Goal: Task Accomplishment & Management: Manage account settings

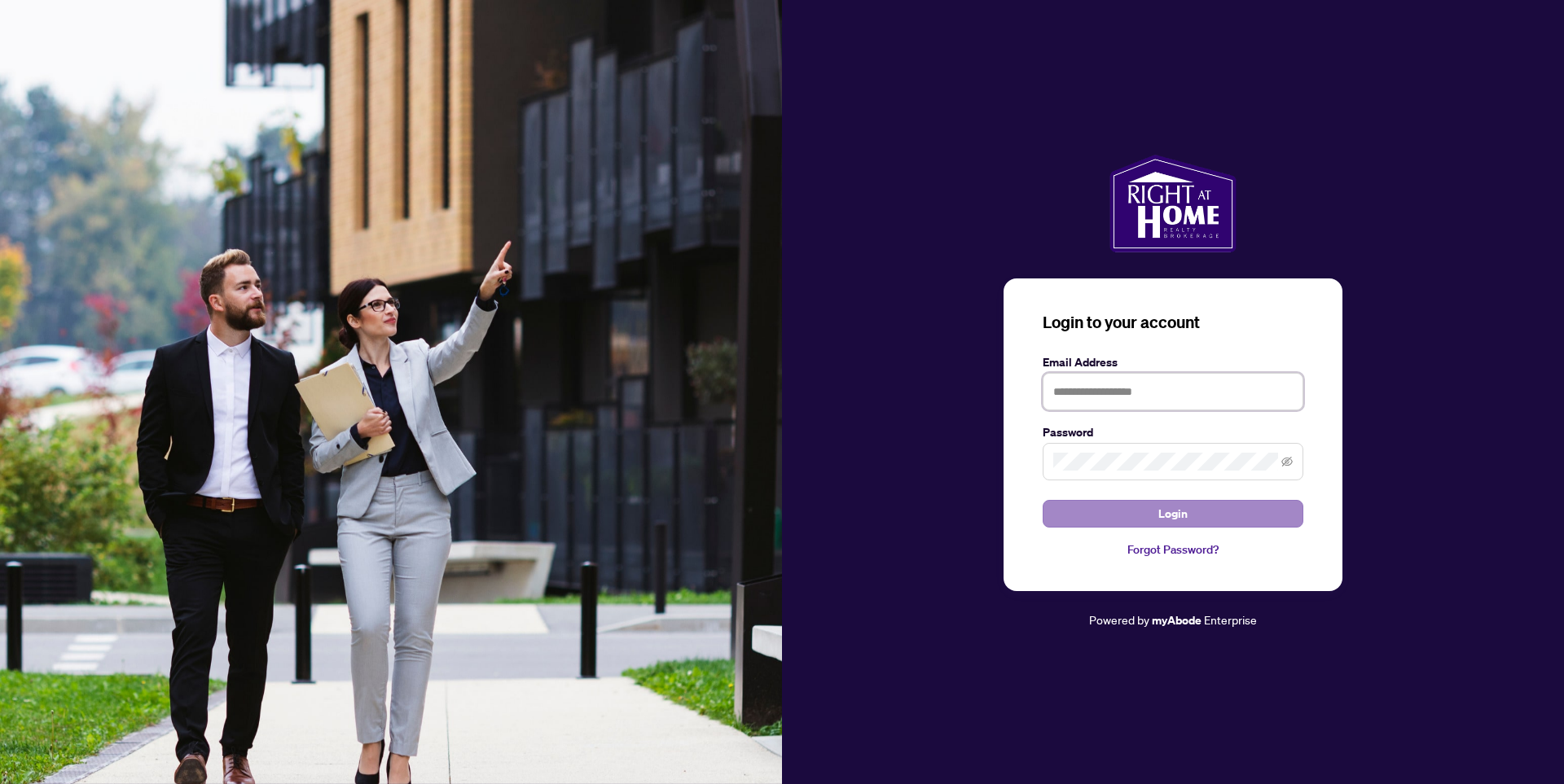
type input "**********"
click at [1155, 509] on button "Login" at bounding box center [1173, 514] width 261 height 28
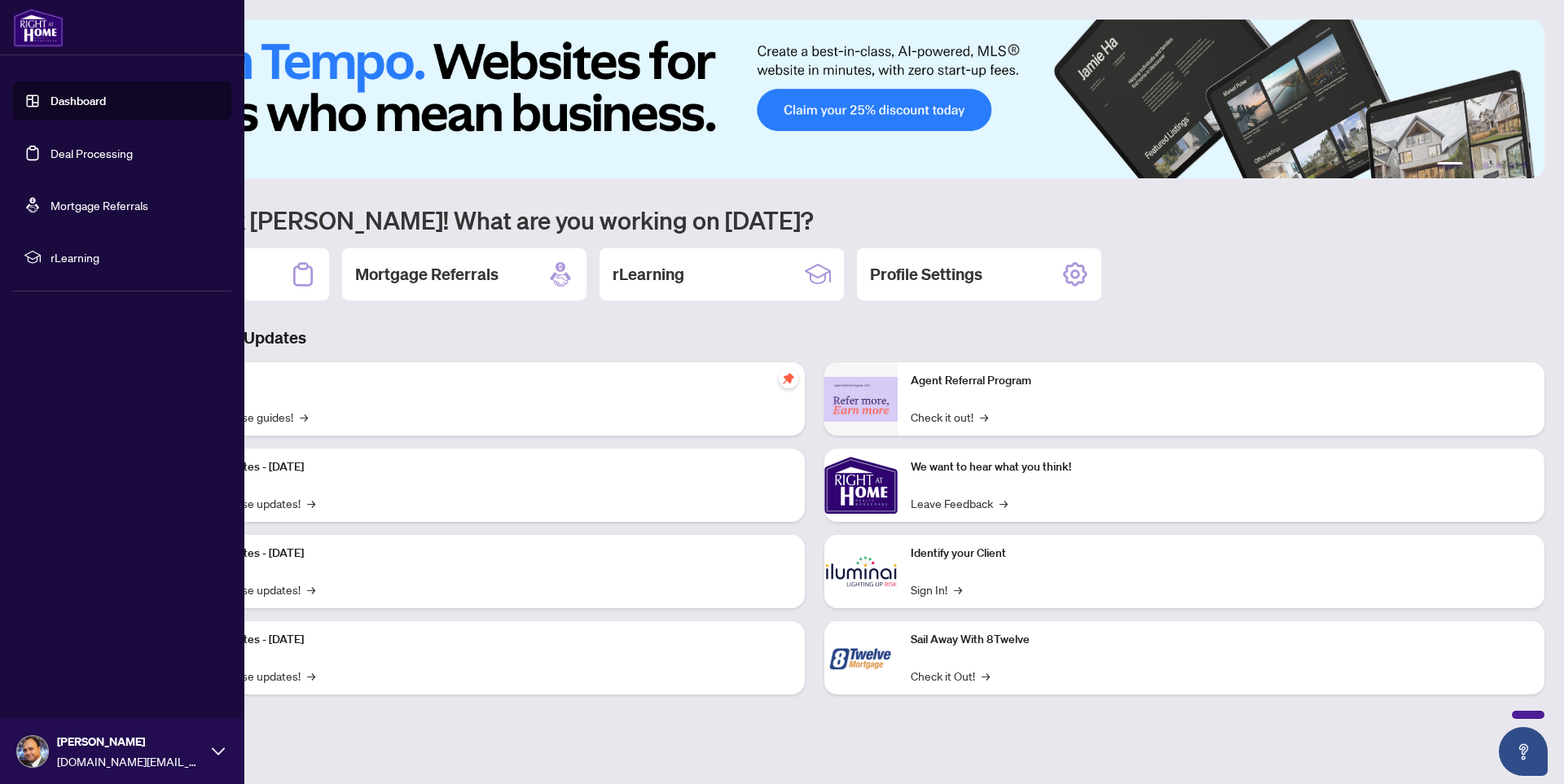
click at [107, 159] on link "Deal Processing" at bounding box center [92, 153] width 83 height 15
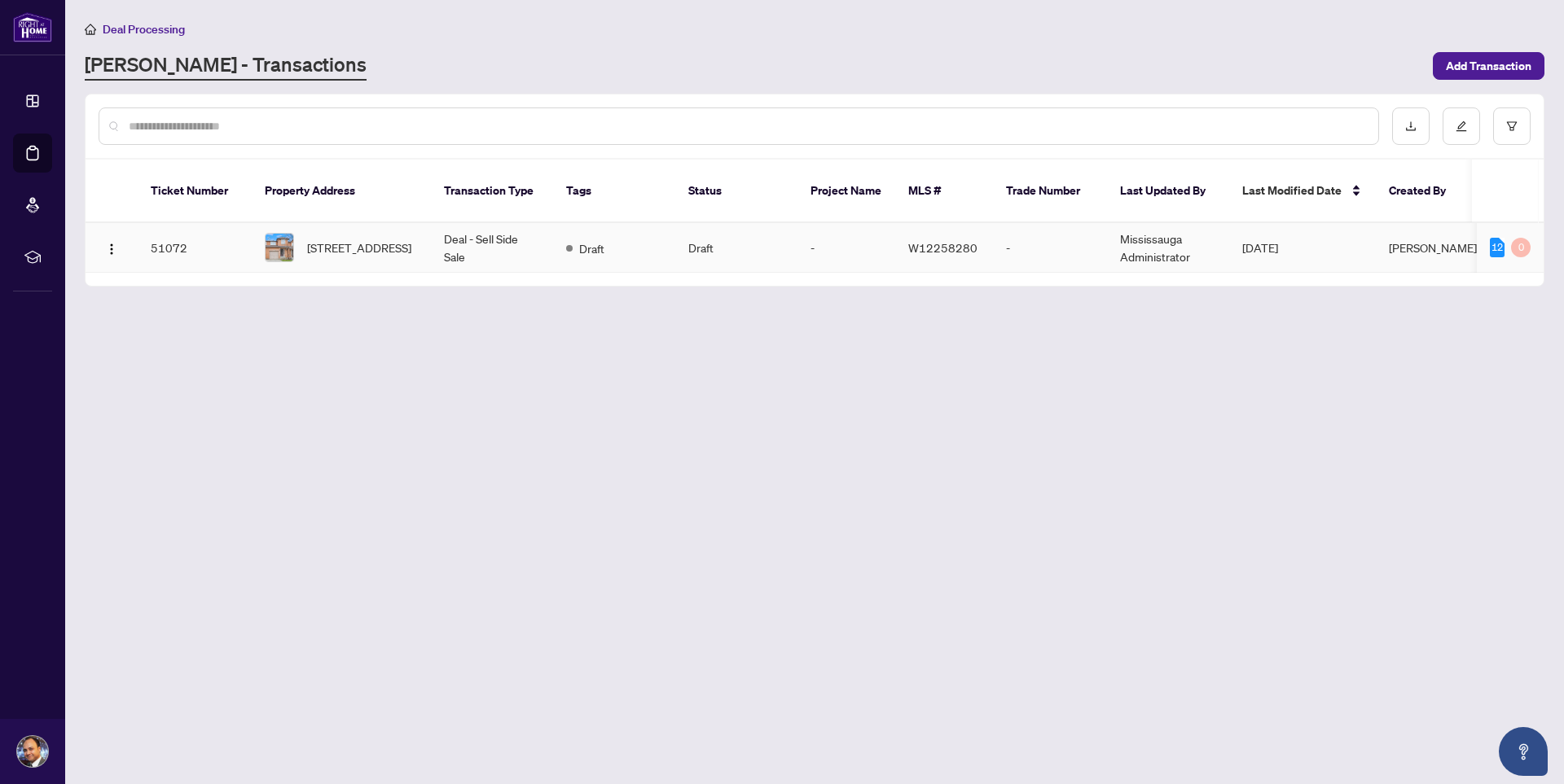
click at [646, 249] on td "Draft" at bounding box center [614, 248] width 122 height 50
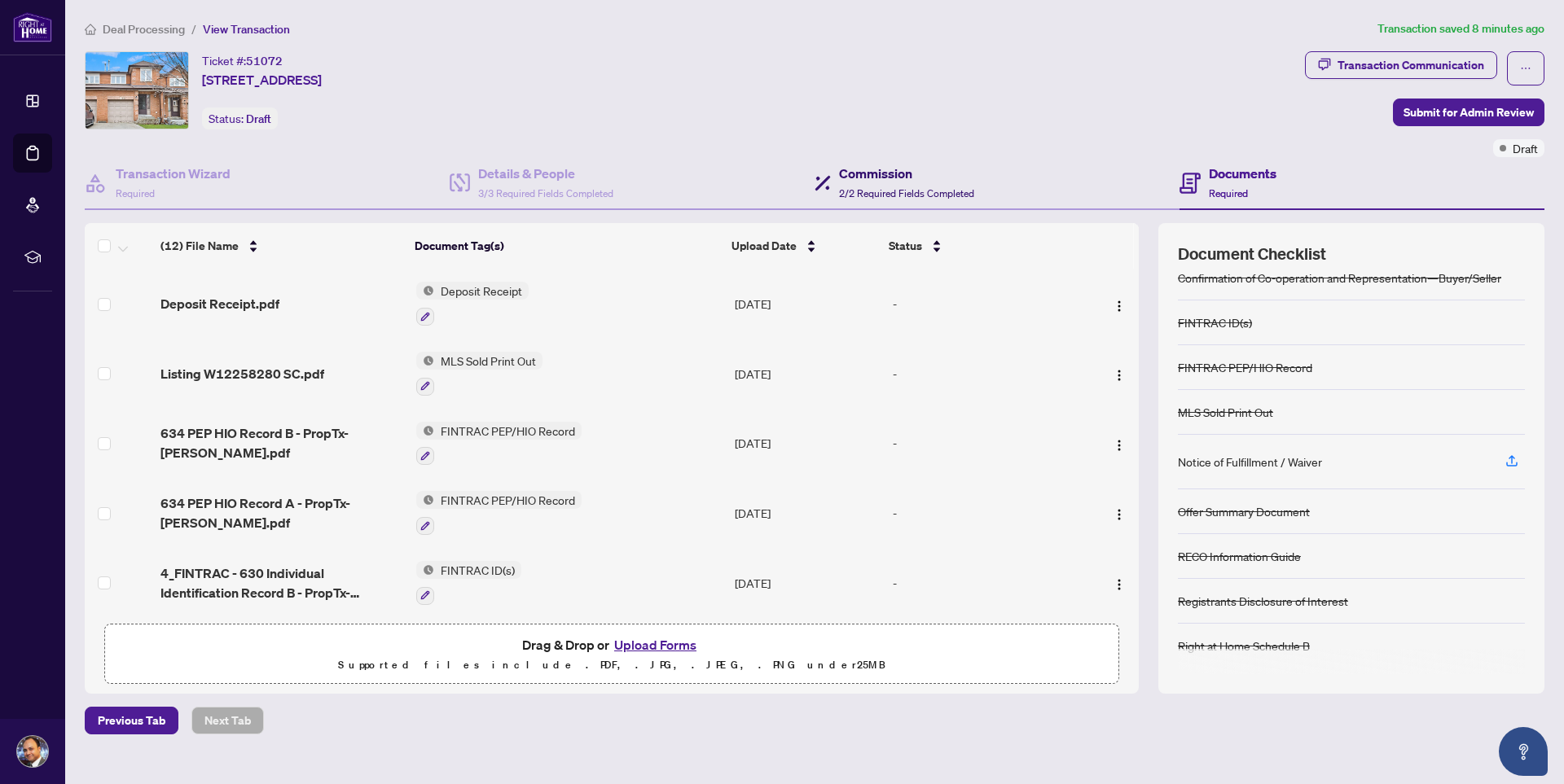
click at [889, 188] on span "2/2 Required Fields Completed" at bounding box center [906, 193] width 135 height 12
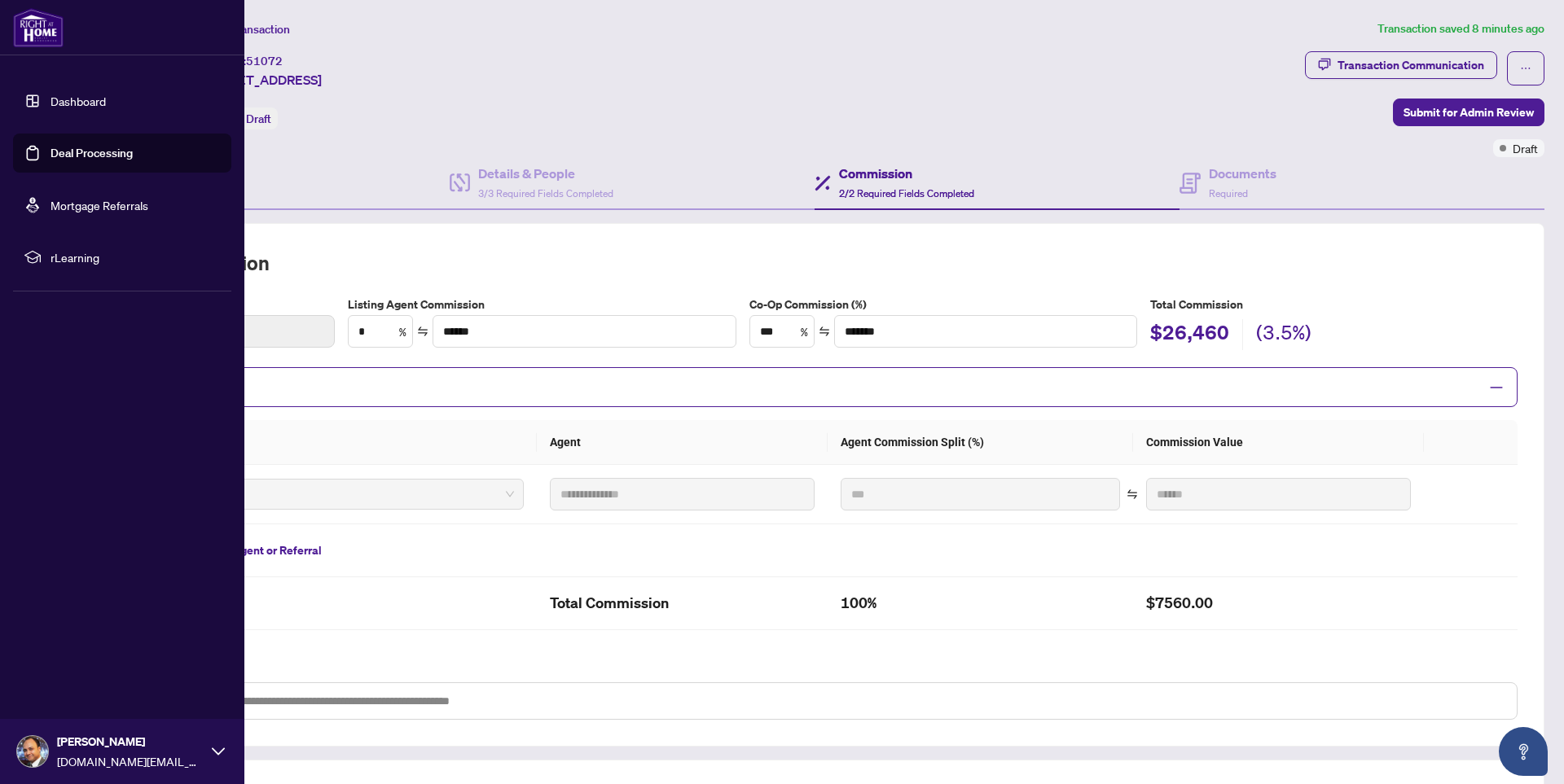
click at [97, 108] on link "Dashboard" at bounding box center [78, 101] width 55 height 15
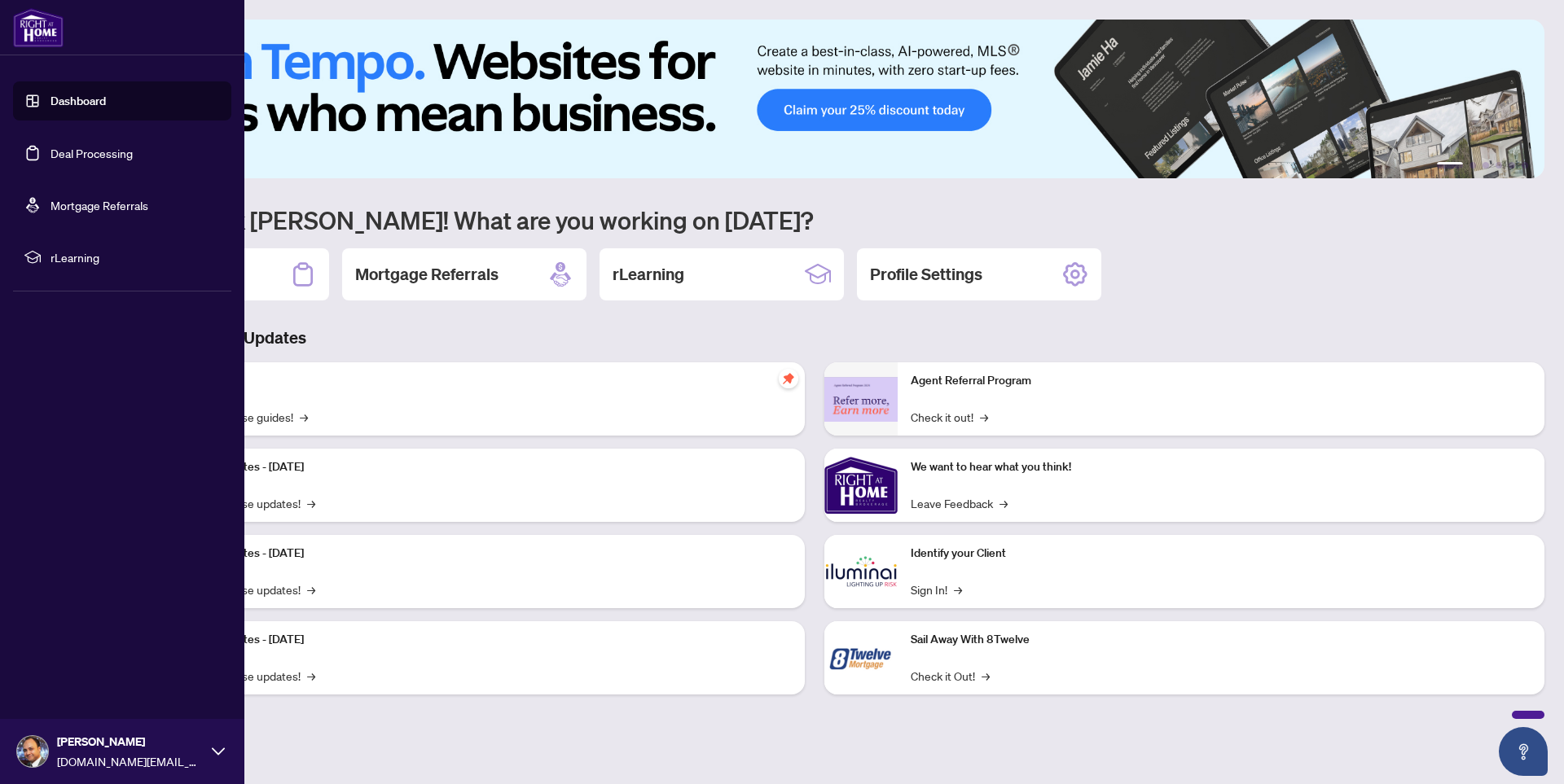
click at [63, 160] on link "Deal Processing" at bounding box center [92, 153] width 83 height 15
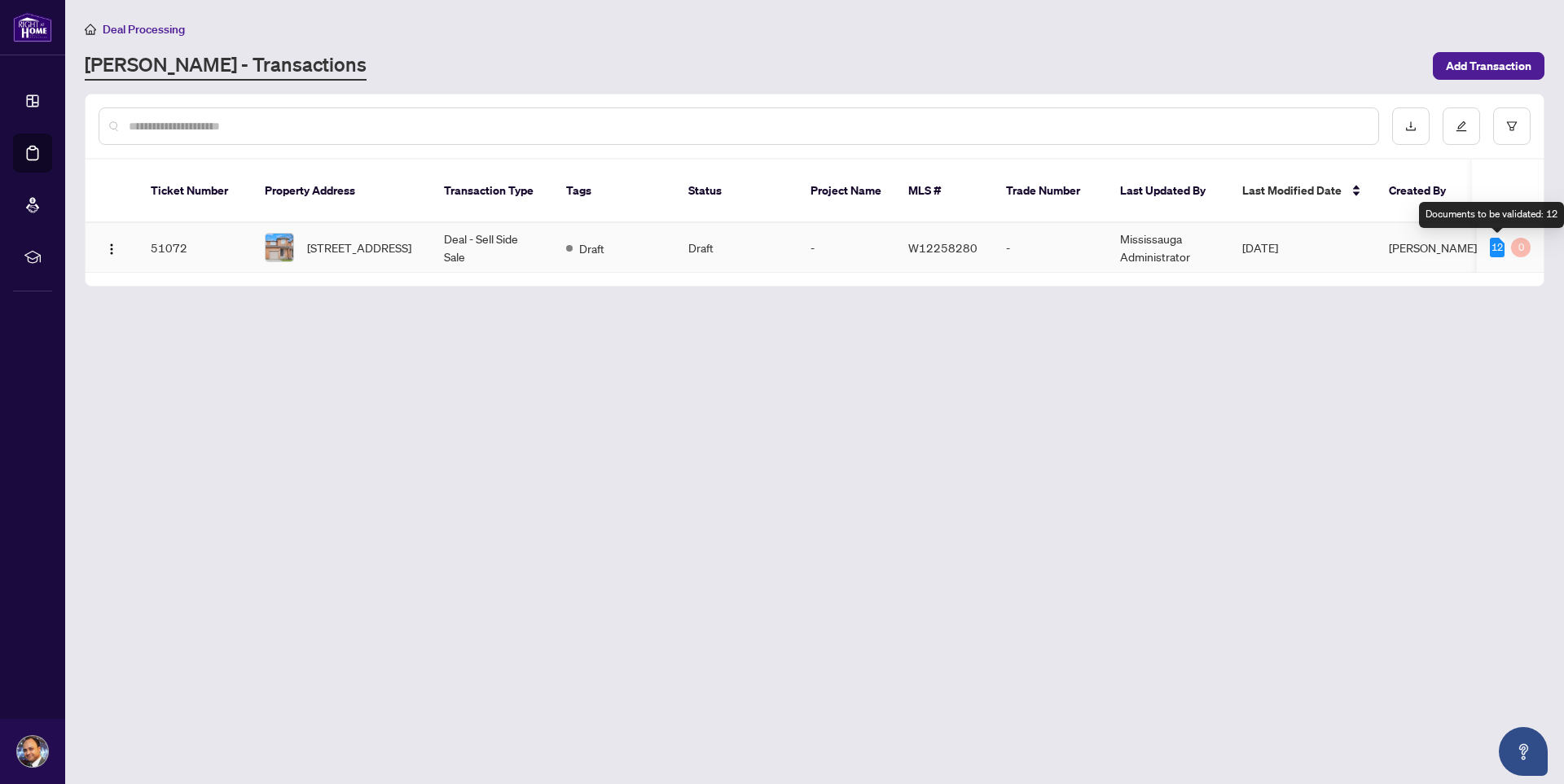
click at [1502, 249] on div "12" at bounding box center [1497, 247] width 15 height 20
click at [1496, 248] on div "12" at bounding box center [1497, 247] width 15 height 20
click at [375, 248] on span "[STREET_ADDRESS]" at bounding box center [358, 247] width 104 height 18
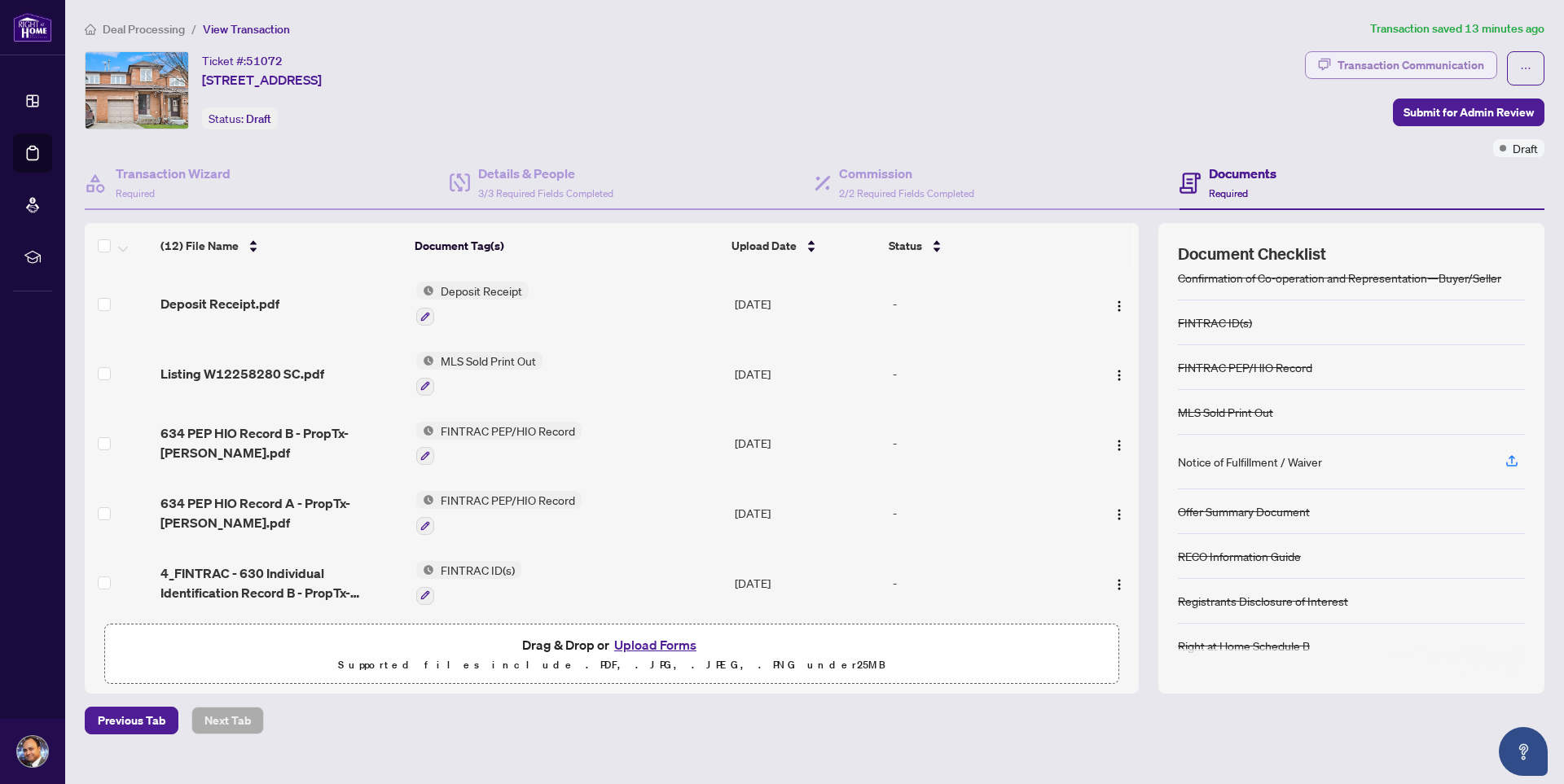
click at [1348, 68] on div "Transaction Communication" at bounding box center [1410, 66] width 146 height 26
type textarea "**********"
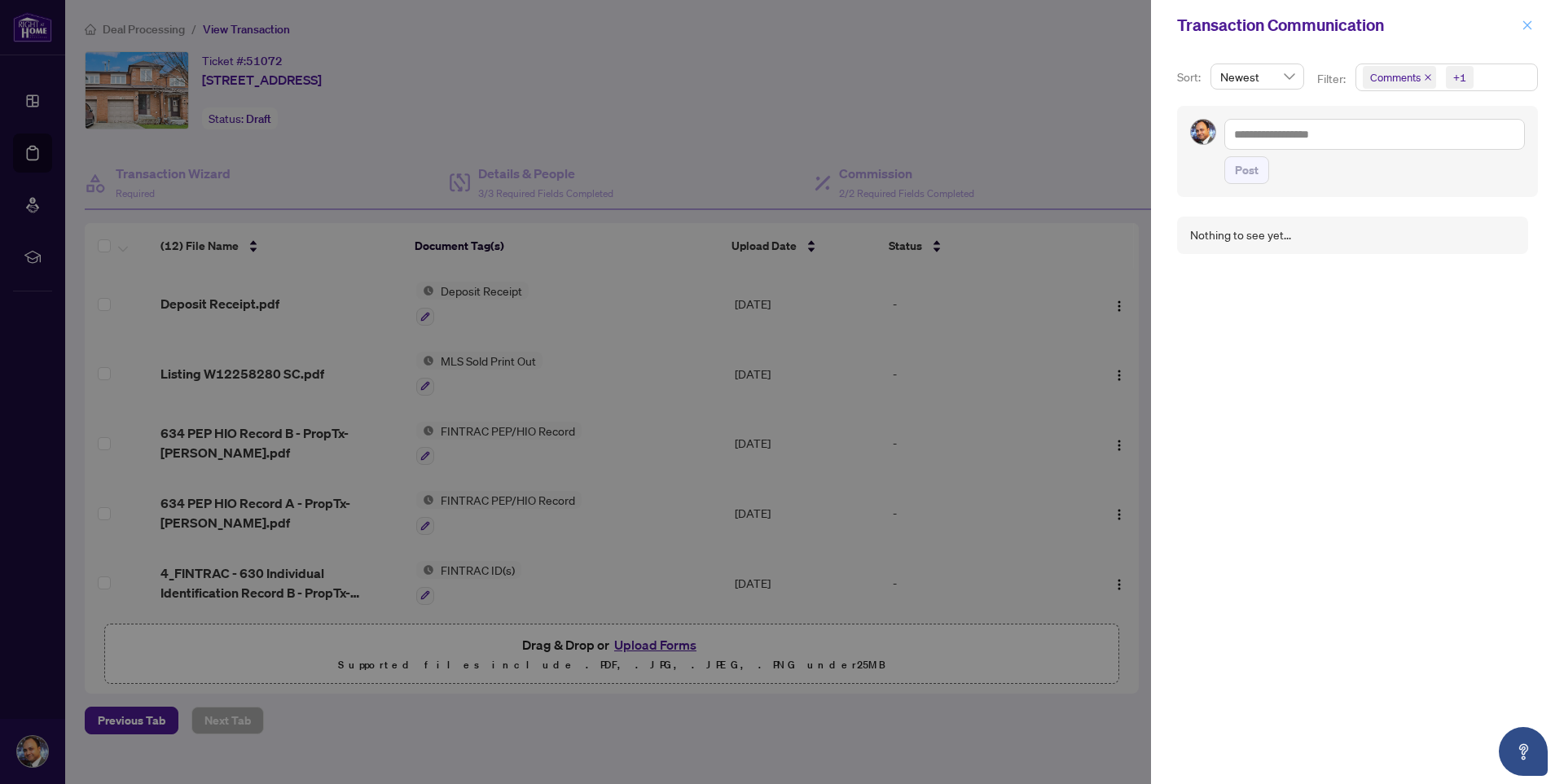
click at [1531, 24] on icon "close" at bounding box center [1526, 25] width 11 height 11
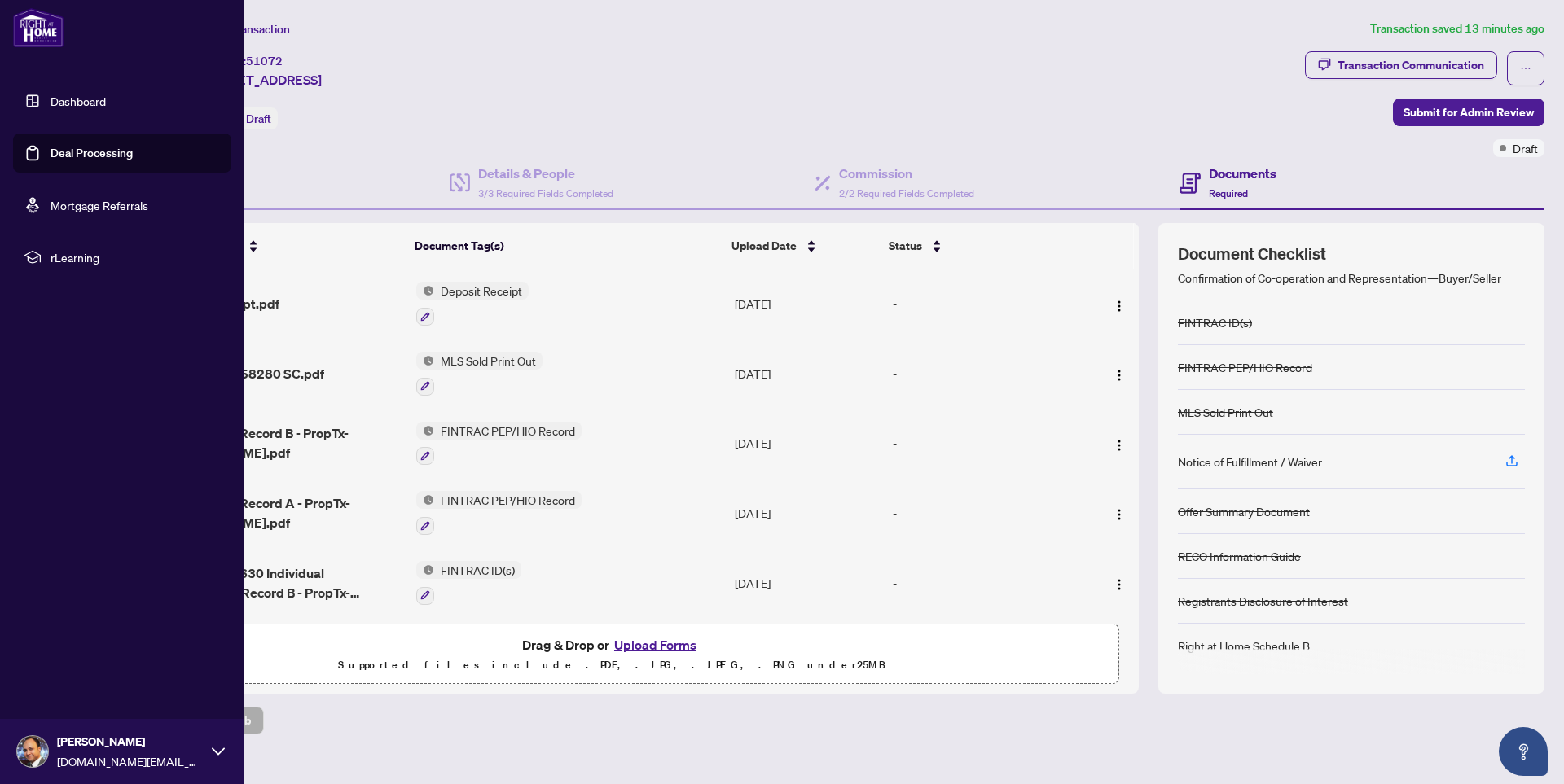
click at [74, 159] on link "Deal Processing" at bounding box center [92, 153] width 83 height 15
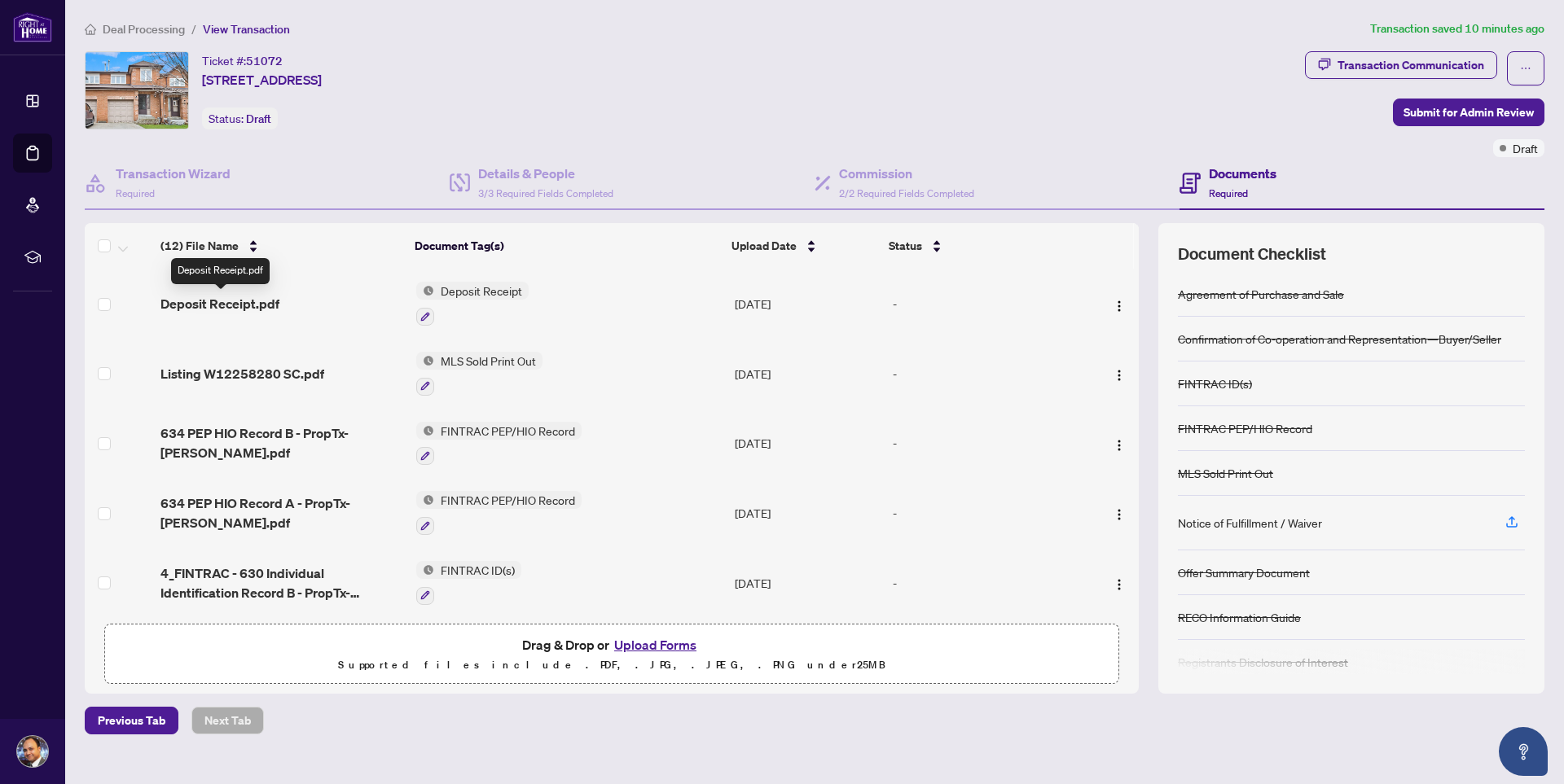
click at [235, 302] on span "Deposit Receipt.pdf" at bounding box center [220, 303] width 119 height 20
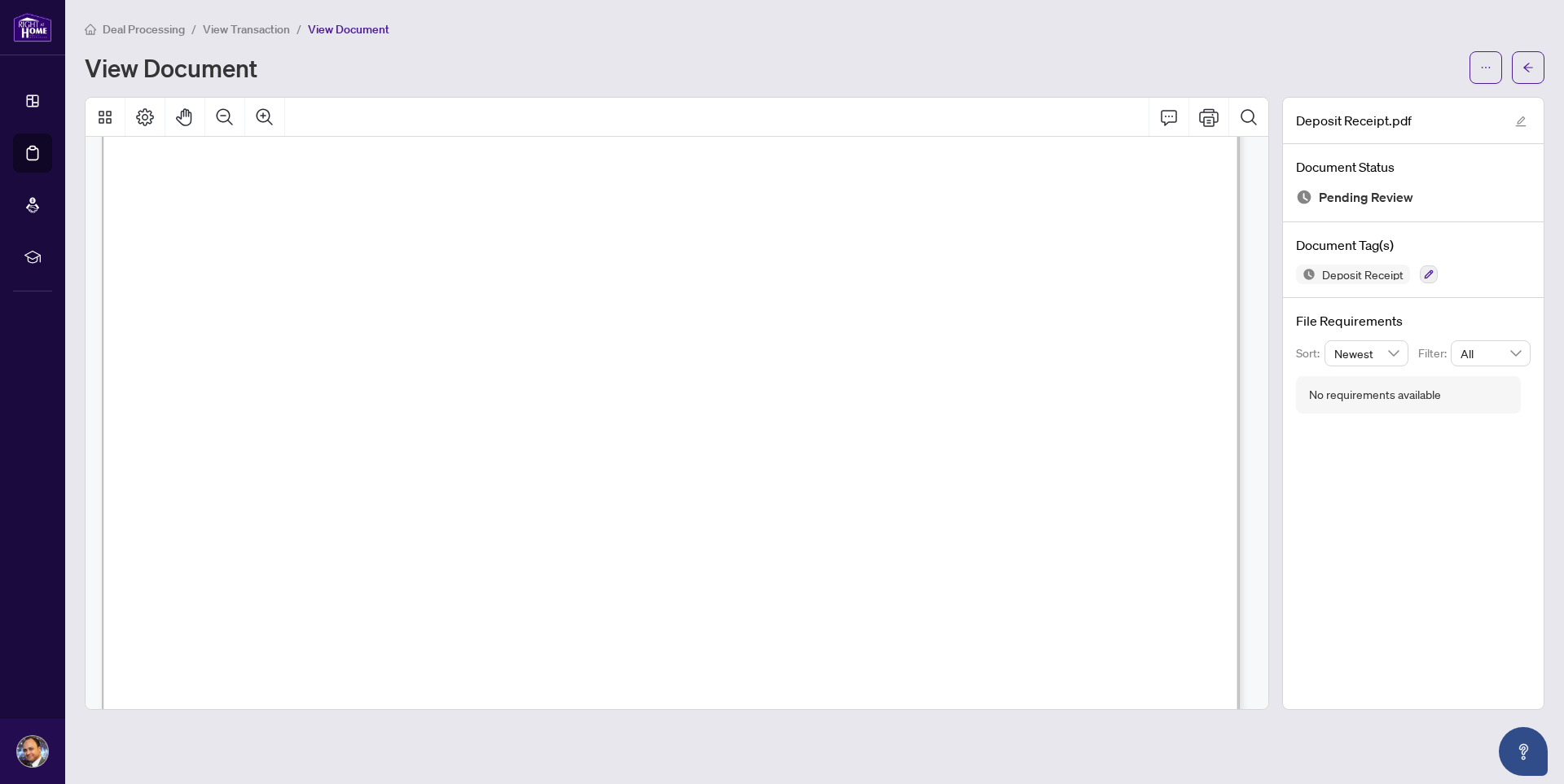
scroll to position [930, 0]
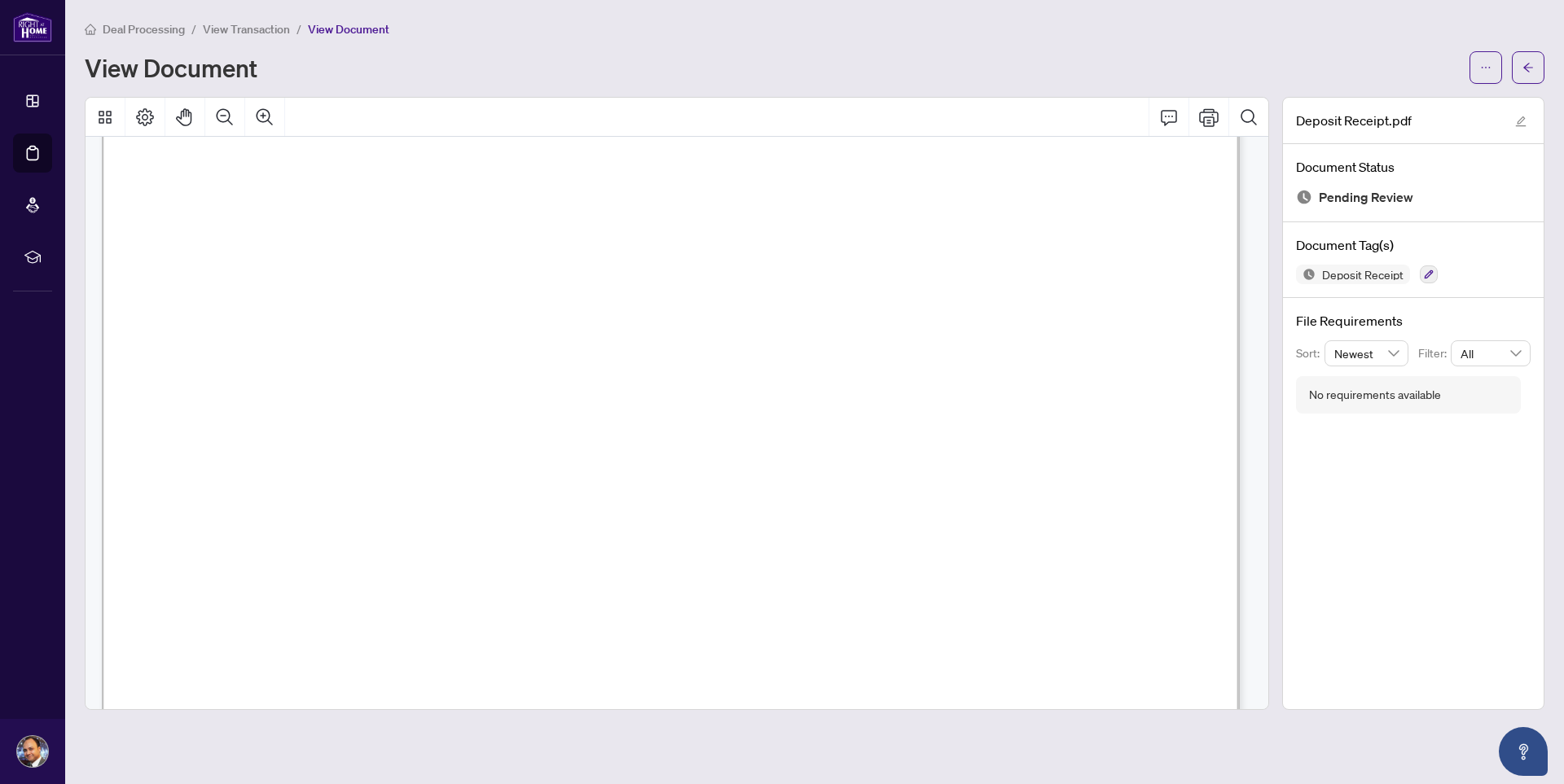
scroll to position [0, 0]
